Goal: Find specific page/section: Find specific page/section

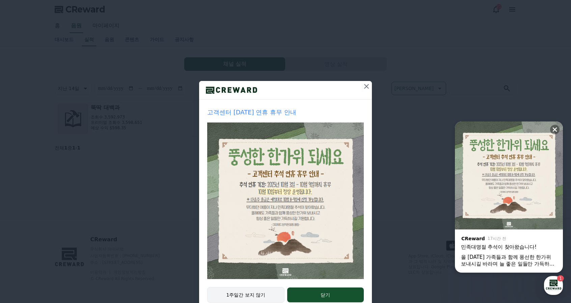
click at [239, 293] on button "1주일간 보지 않기" at bounding box center [245, 295] width 77 height 16
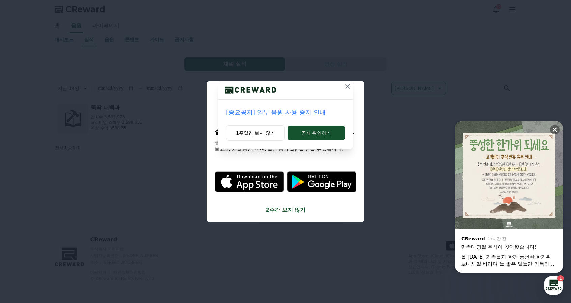
click at [279, 211] on div "[중요공지] 일부 음원 사용 중지 안내 1주일간 보지 않기 공지 확인하기" at bounding box center [285, 151] width 571 height 303
click at [264, 133] on button "1주일간 보지 않기" at bounding box center [255, 133] width 59 height 16
click at [349, 85] on icon at bounding box center [347, 86] width 8 height 8
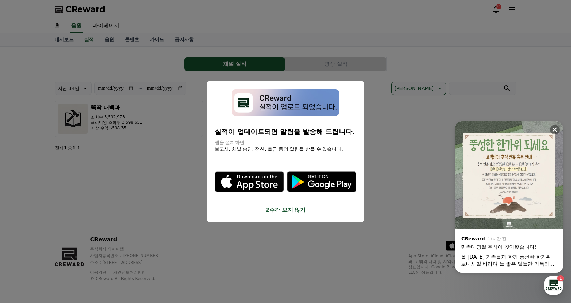
click at [282, 209] on button "2주간 보지 않기" at bounding box center [285, 209] width 142 height 8
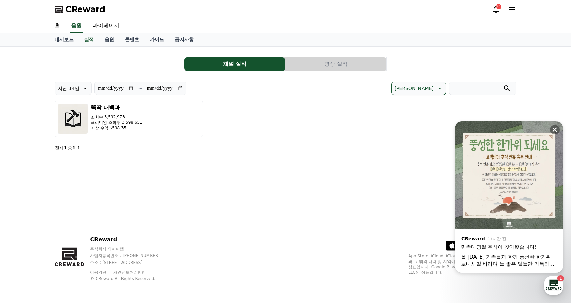
drag, startPoint x: 554, startPoint y: 126, endPoint x: 363, endPoint y: 133, distance: 191.0
click at [554, 126] on icon at bounding box center [554, 129] width 7 height 7
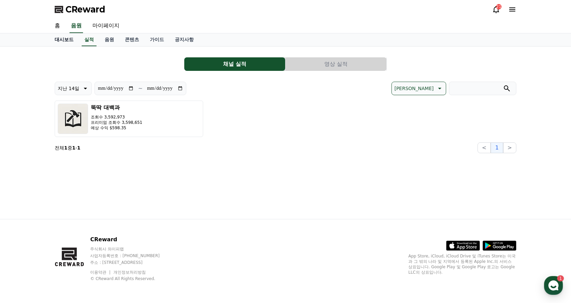
click at [72, 43] on link "대시보드" at bounding box center [64, 39] width 30 height 13
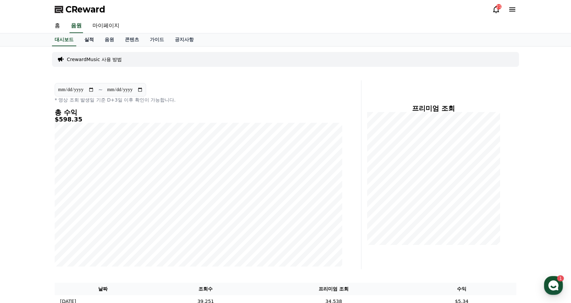
click at [84, 39] on link "실적" at bounding box center [89, 39] width 20 height 13
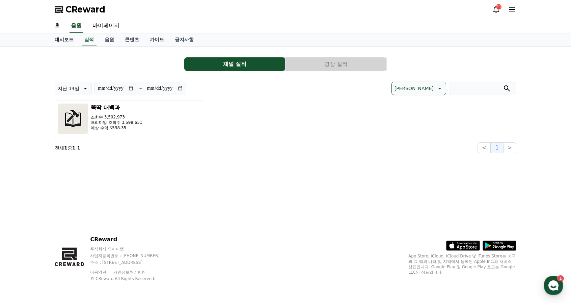
click at [68, 40] on link "대시보드" at bounding box center [64, 39] width 30 height 13
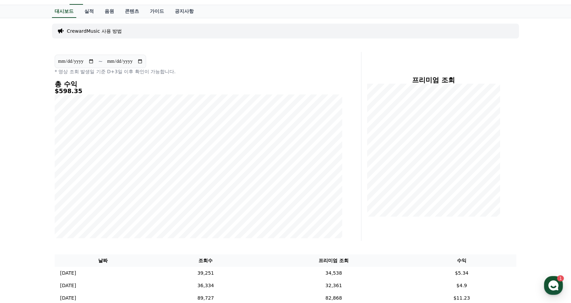
scroll to position [34, 0]
